Goal: Transaction & Acquisition: Purchase product/service

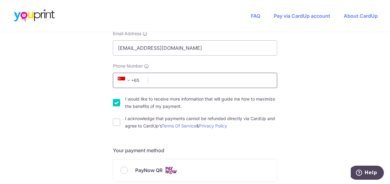
scroll to position [153, 0]
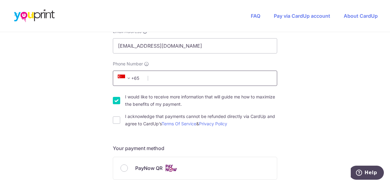
drag, startPoint x: 217, startPoint y: 73, endPoint x: 225, endPoint y: 66, distance: 10.5
click at [217, 73] on input "Phone Number" at bounding box center [195, 78] width 164 height 15
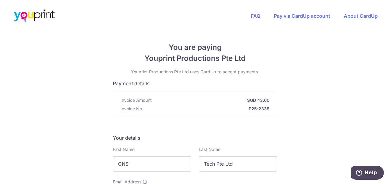
scroll to position [0, 0]
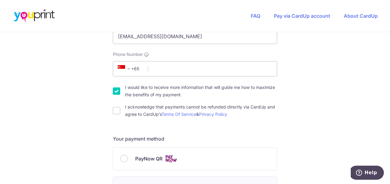
scroll to position [153, 0]
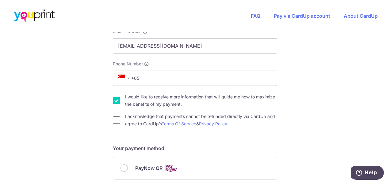
click at [115, 121] on input "I acknowledge that payments cannot be refunded directly via CardUp and agree to…" at bounding box center [116, 120] width 7 height 7
checkbox input "true"
click at [172, 81] on input "Phone Number" at bounding box center [195, 78] width 164 height 15
type input "96497279"
select select "65"
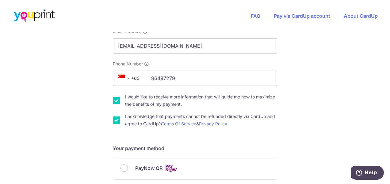
type input "739571"
type input "28, KRANJI GREEN, KRANJI LOOP"
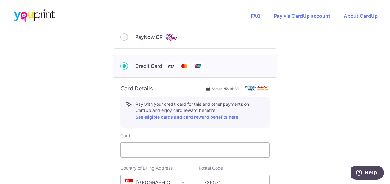
scroll to position [260, 0]
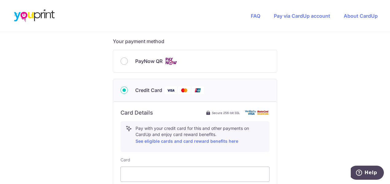
click at [120, 62] on div "PayNow QR" at bounding box center [194, 62] width 149 height 8
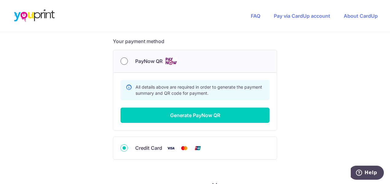
click at [121, 61] on input "PayNow QR" at bounding box center [123, 61] width 7 height 7
radio input "true"
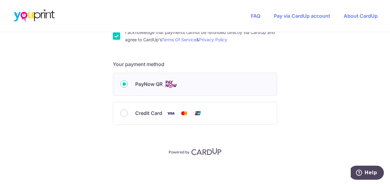
scroll to position [236, 0]
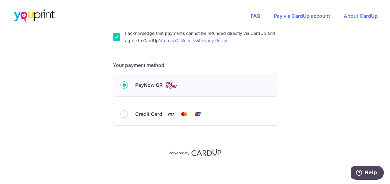
click at [124, 83] on input "PayNow QR" at bounding box center [123, 84] width 7 height 7
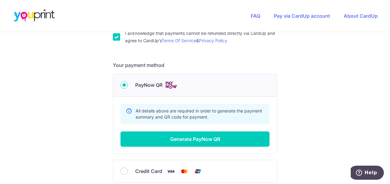
scroll to position [260, 0]
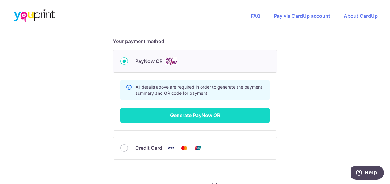
click at [160, 112] on button "Generate PayNow QR" at bounding box center [194, 115] width 149 height 15
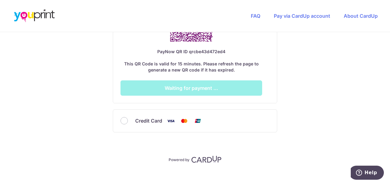
scroll to position [431, 0]
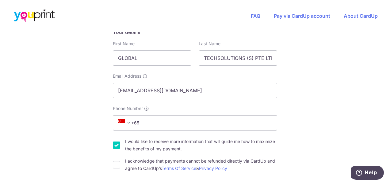
scroll to position [123, 0]
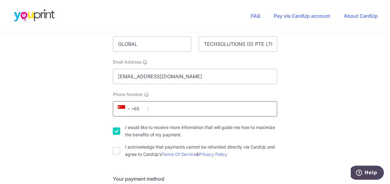
click at [187, 109] on input "Phone Number" at bounding box center [195, 108] width 164 height 15
type input "96497279"
click at [114, 151] on input "I acknowledge that payments cannot be refunded directly via CardUp and agree to…" at bounding box center [116, 150] width 7 height 7
checkbox input "true"
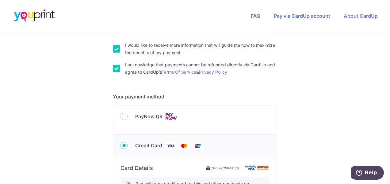
scroll to position [214, 0]
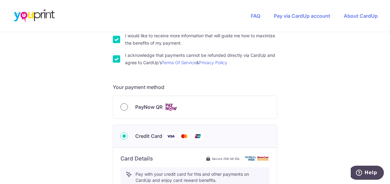
click at [122, 107] on input "PayNow QR" at bounding box center [123, 107] width 7 height 7
radio input "true"
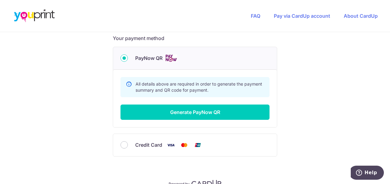
scroll to position [276, 0]
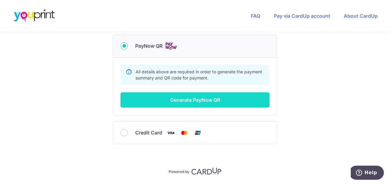
click at [228, 97] on button "Generate PayNow QR" at bounding box center [194, 99] width 149 height 15
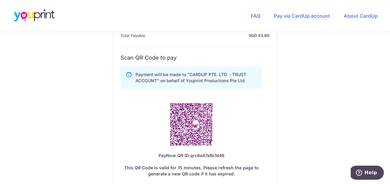
scroll to position [337, 0]
